Goal: Find specific page/section: Find specific page/section

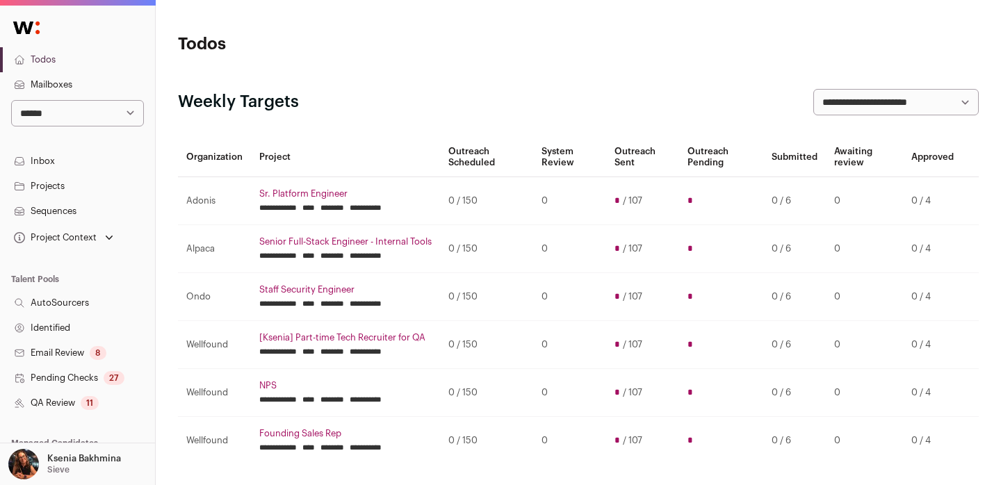
select select "*****"
click at [11, 100] on select "**********" at bounding box center [77, 113] width 133 height 26
click at [41, 187] on link "Projects" at bounding box center [77, 186] width 155 height 25
